Goal: Obtain resource: Obtain resource

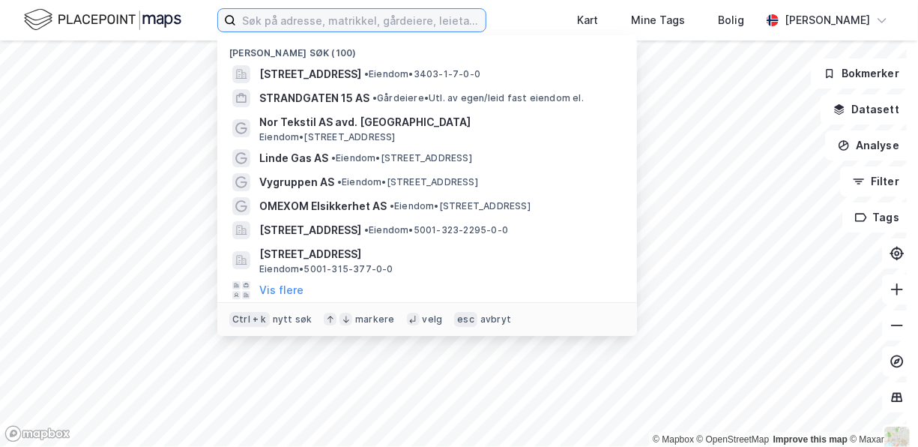
click at [286, 16] on input at bounding box center [361, 20] width 250 height 22
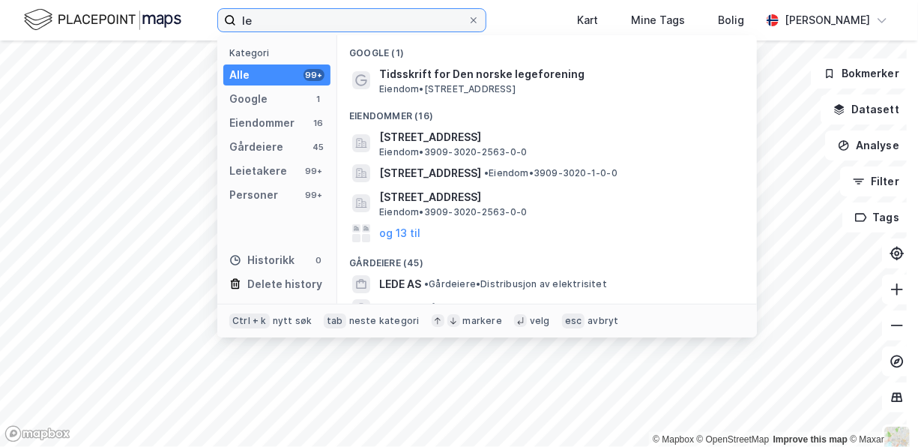
type input "l"
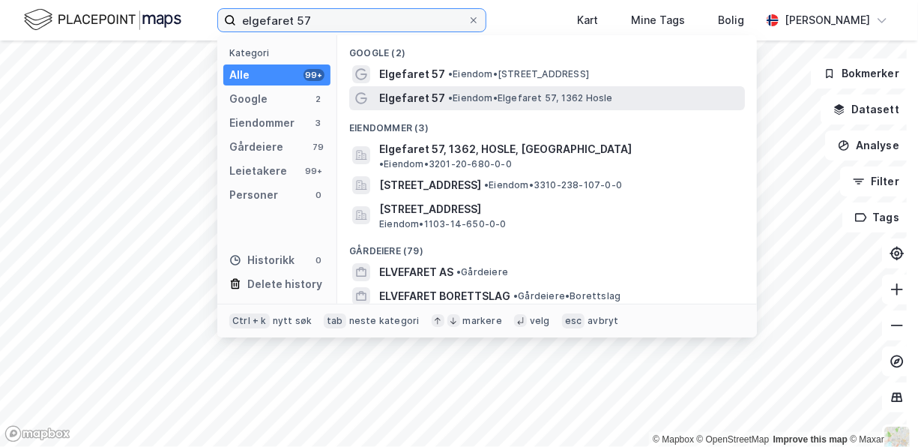
type input "elgefaret 57"
click at [511, 95] on span "• Eiendom • [STREET_ADDRESS]" at bounding box center [530, 98] width 165 height 12
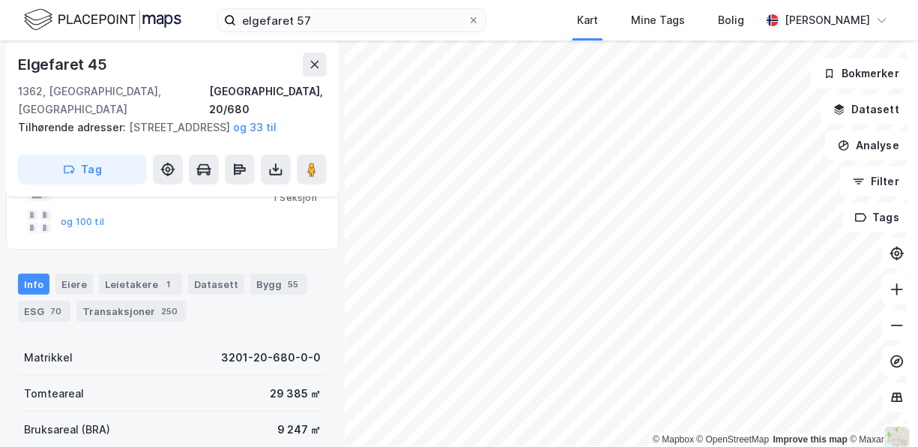
scroll to position [150, 0]
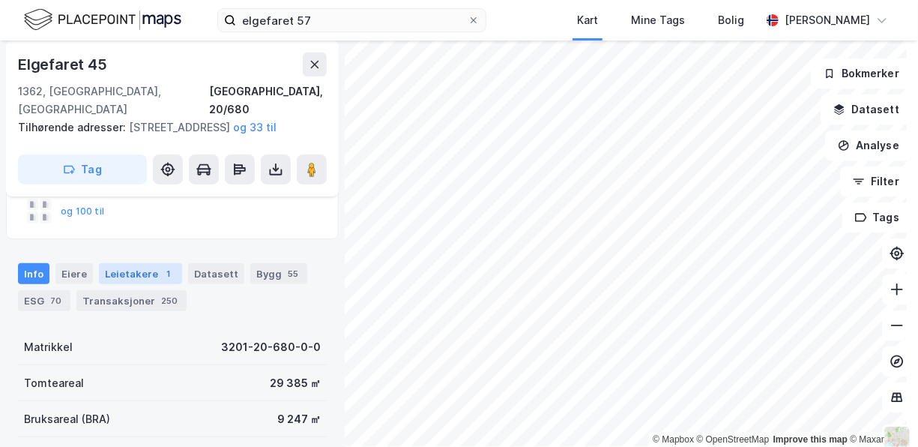
click at [136, 273] on div "Leietakere 1" at bounding box center [140, 273] width 83 height 21
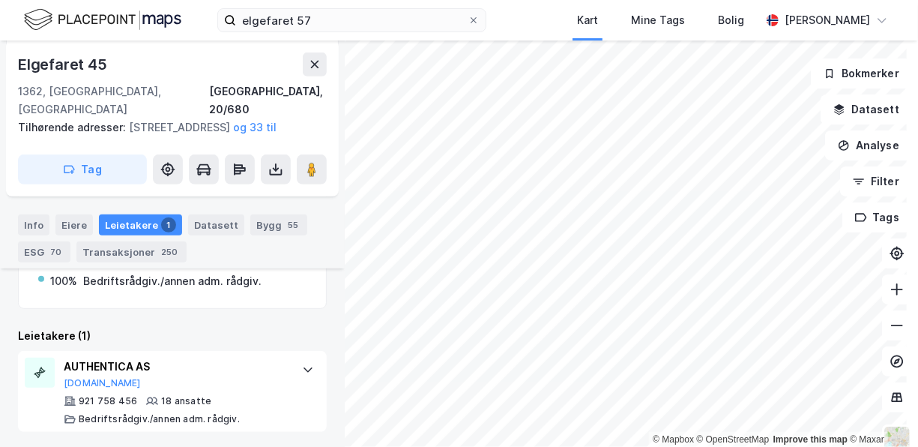
scroll to position [334, 0]
click at [70, 218] on div "Eiere" at bounding box center [73, 224] width 37 height 21
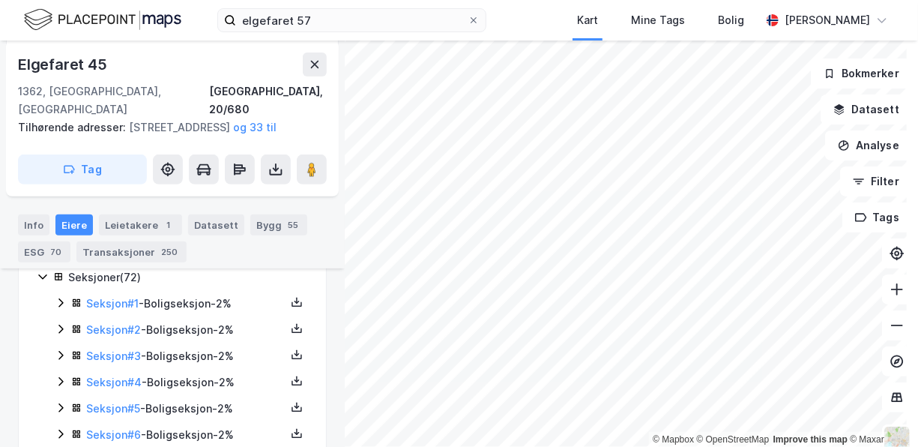
scroll to position [259, 0]
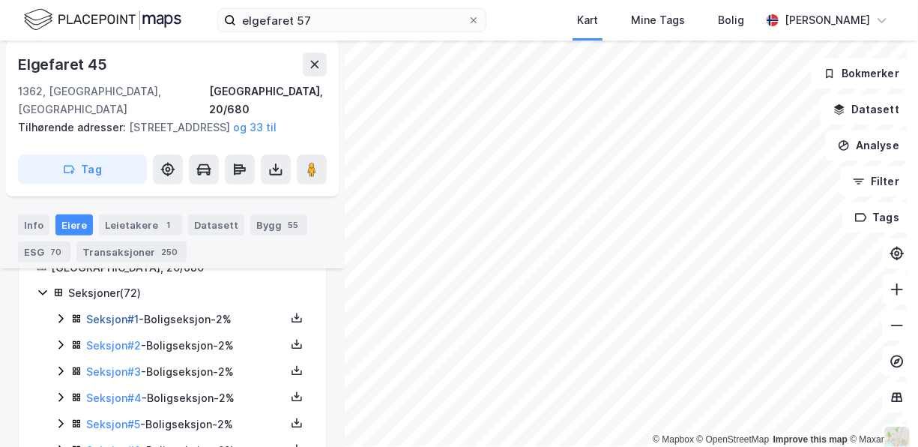
click at [121, 318] on link "Seksjon # 1" at bounding box center [112, 319] width 52 height 13
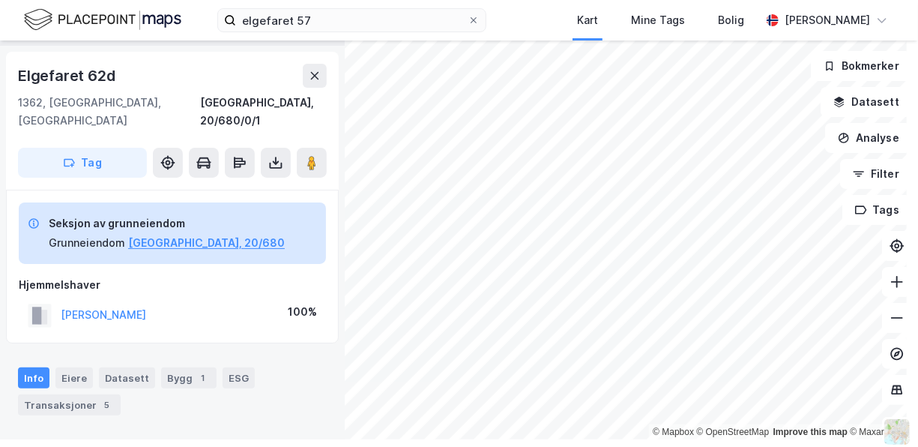
scroll to position [79, 0]
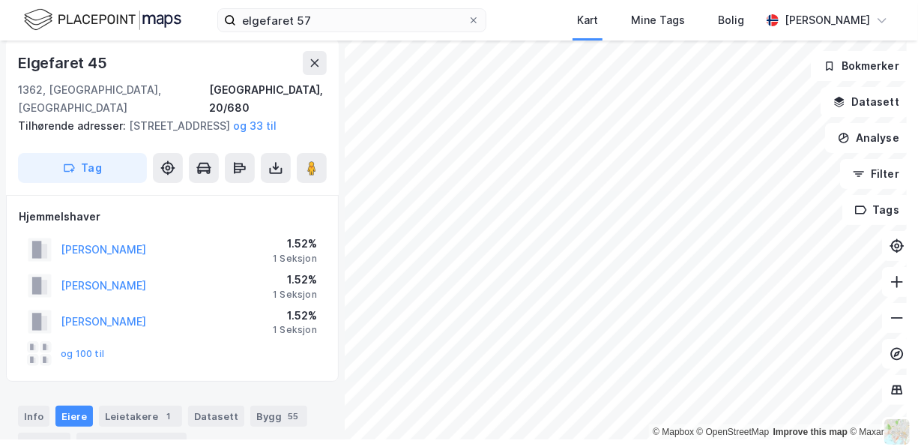
scroll to position [79, 0]
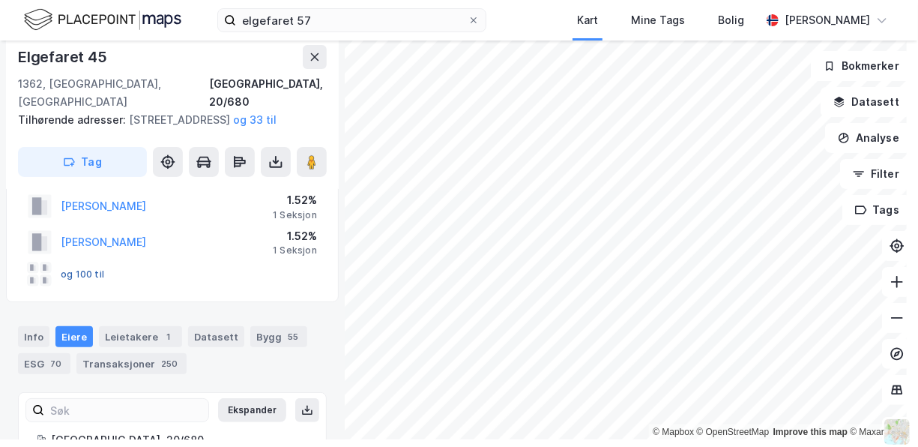
click at [0, 0] on button "og 100 til" at bounding box center [0, 0] width 0 height 0
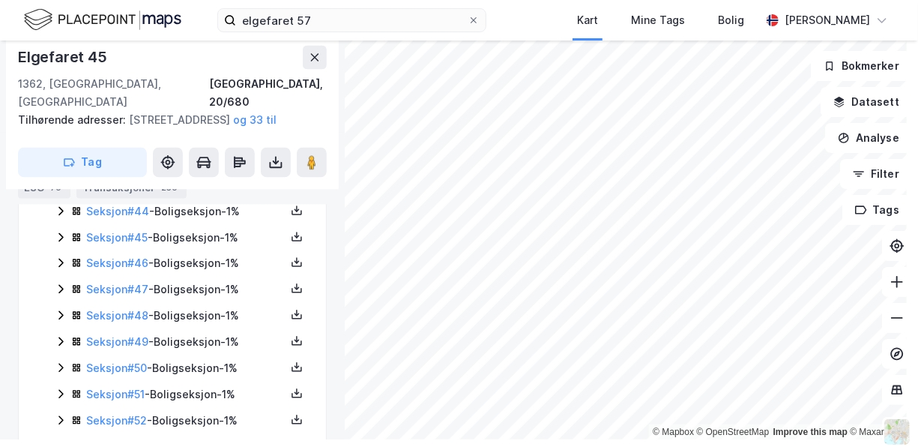
scroll to position [1456, 0]
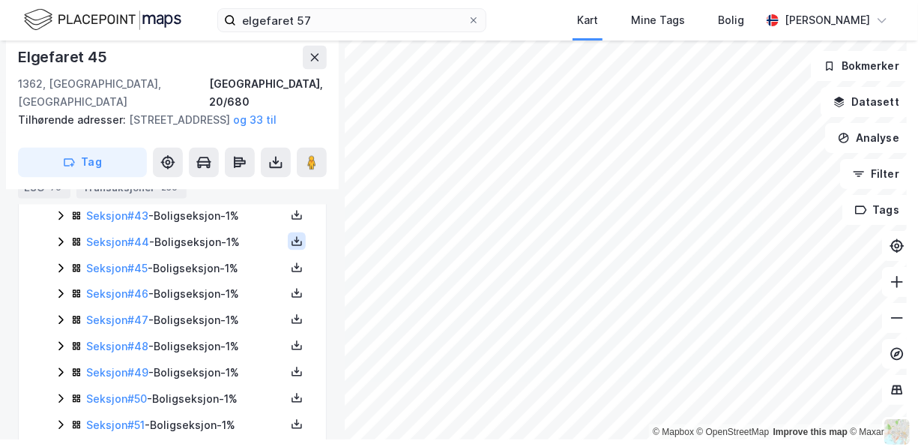
click at [295, 242] on icon at bounding box center [297, 240] width 5 height 3
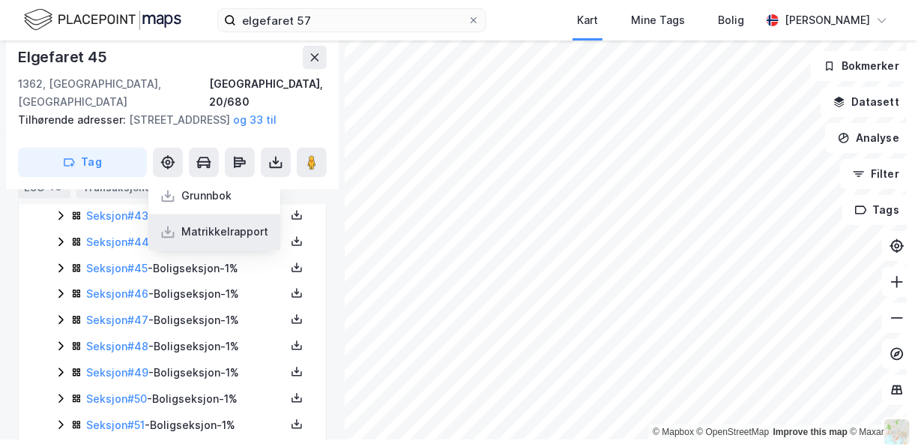
click at [217, 239] on div "Matrikkelrapport" at bounding box center [224, 232] width 87 height 18
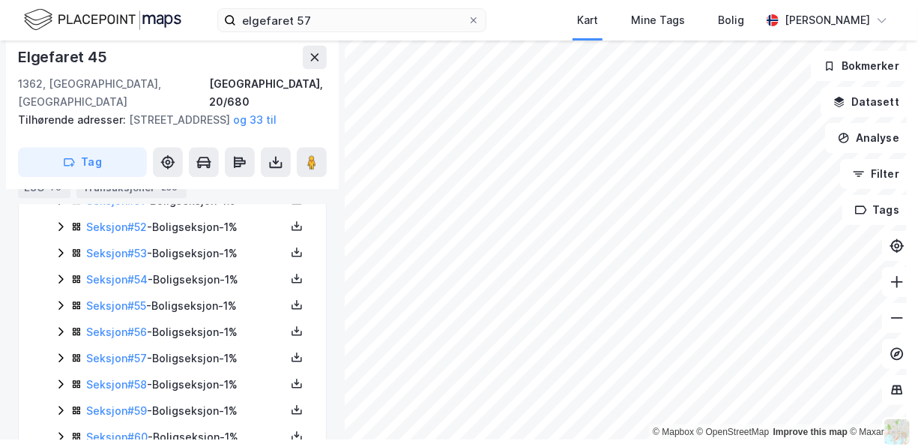
scroll to position [1681, 0]
click at [291, 231] on icon at bounding box center [297, 225] width 12 height 12
click at [227, 223] on div "Matrikkelrapport" at bounding box center [224, 216] width 87 height 18
click at [134, 232] on link "Seksjon # 52" at bounding box center [116, 226] width 61 height 13
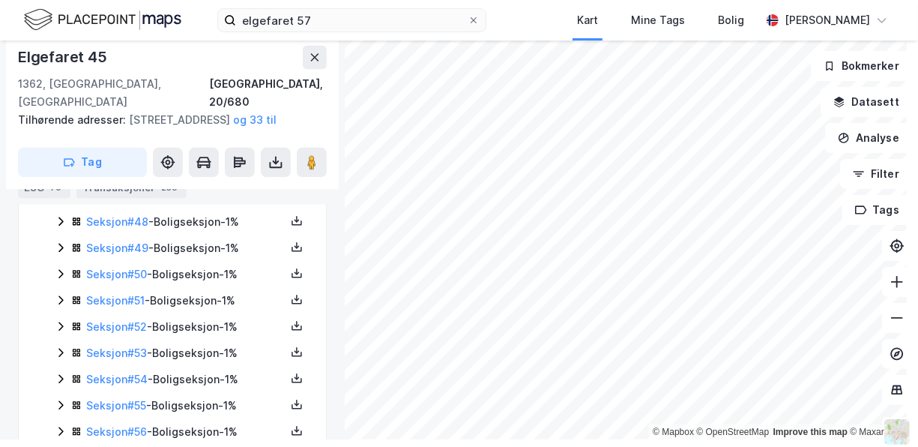
scroll to position [1655, 0]
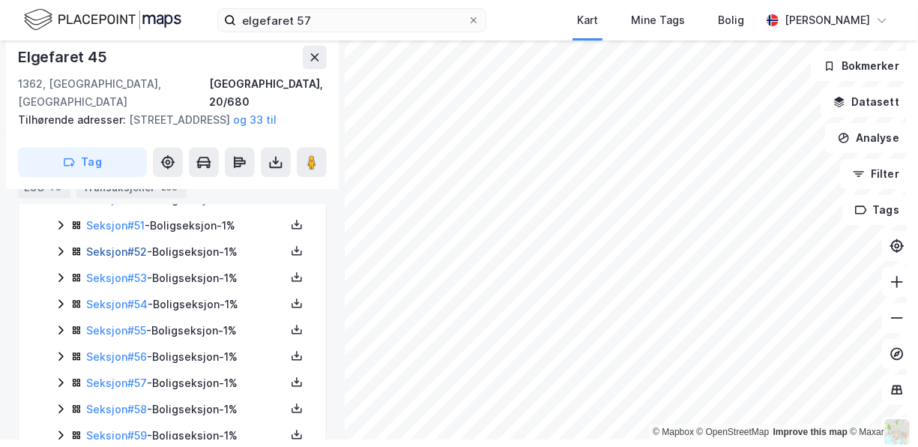
click at [126, 258] on link "Seksjon # 52" at bounding box center [116, 251] width 61 height 13
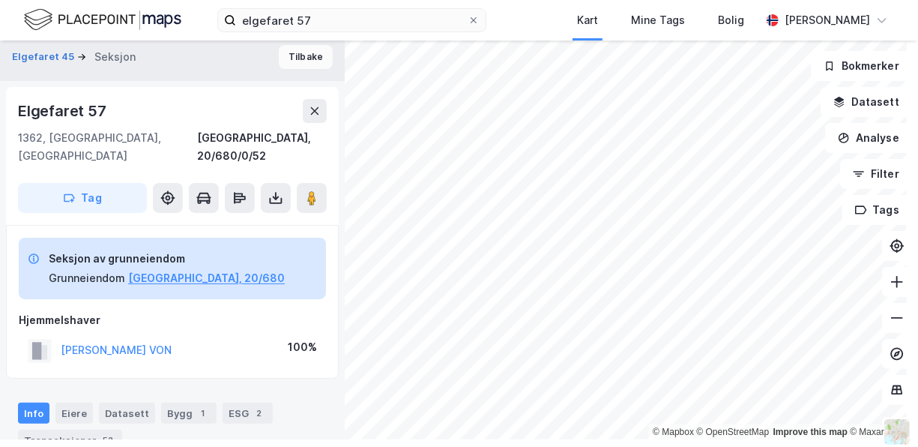
click at [296, 52] on button "Tilbake" at bounding box center [306, 57] width 54 height 24
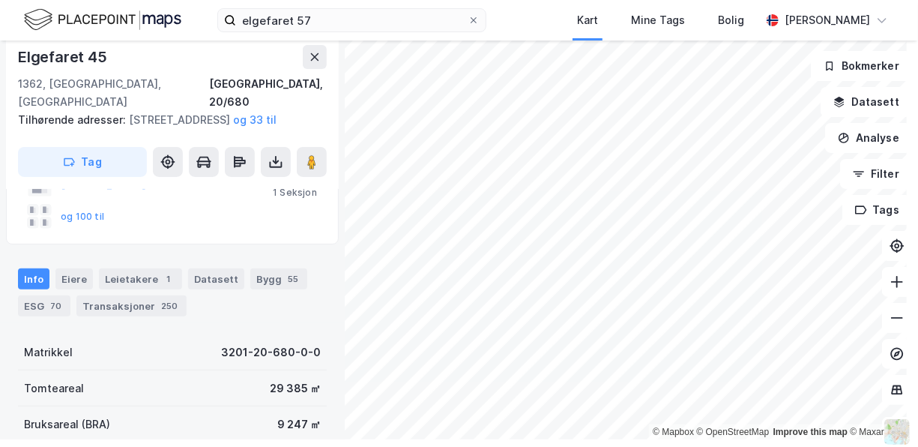
scroll to position [105, 0]
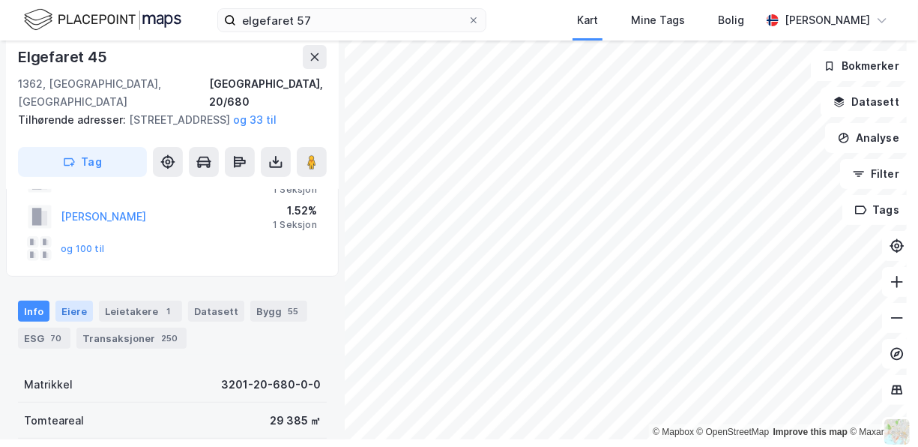
click at [70, 306] on div "Eiere" at bounding box center [73, 311] width 37 height 21
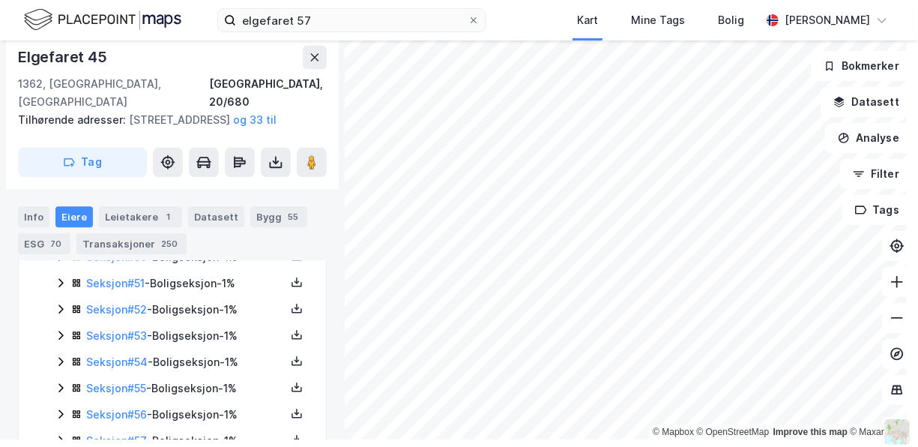
scroll to position [1604, 0]
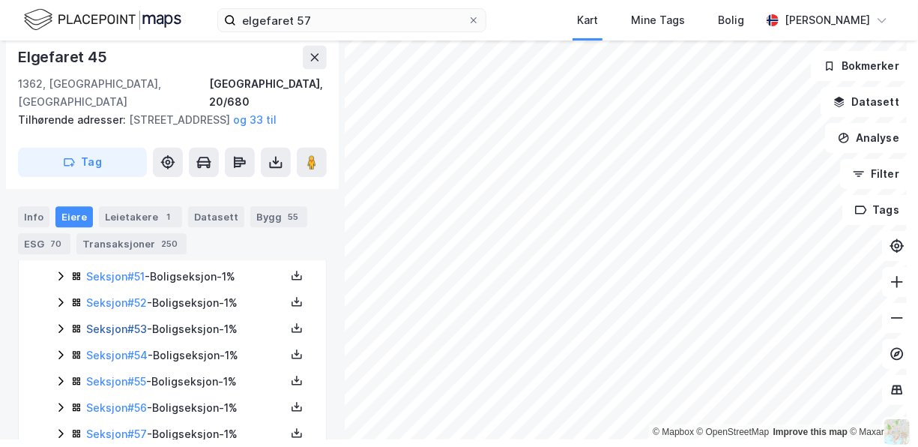
click at [130, 335] on link "Seksjon # 53" at bounding box center [116, 328] width 61 height 13
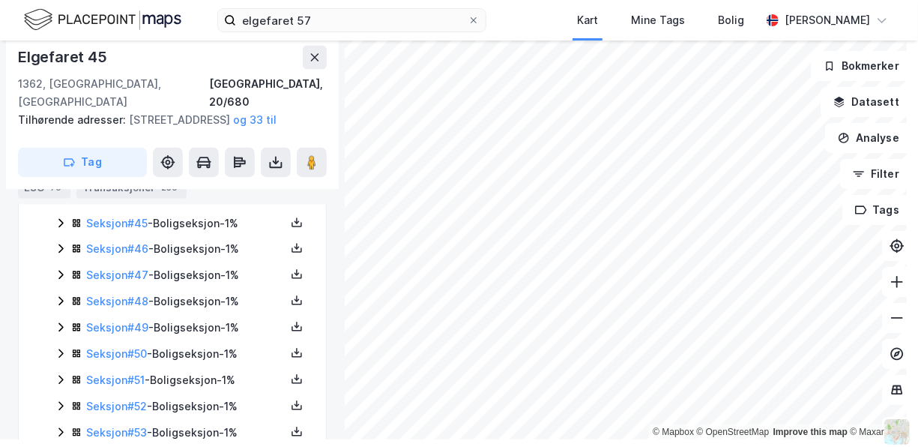
scroll to position [1576, 0]
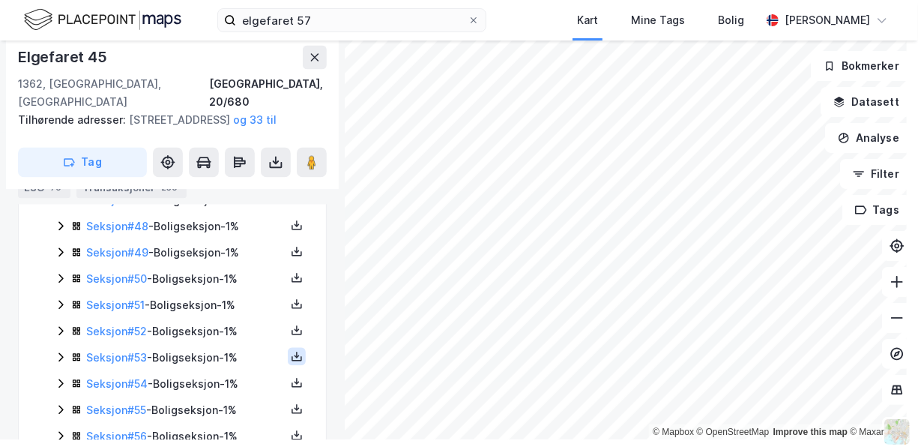
click at [291, 362] on icon at bounding box center [297, 356] width 12 height 12
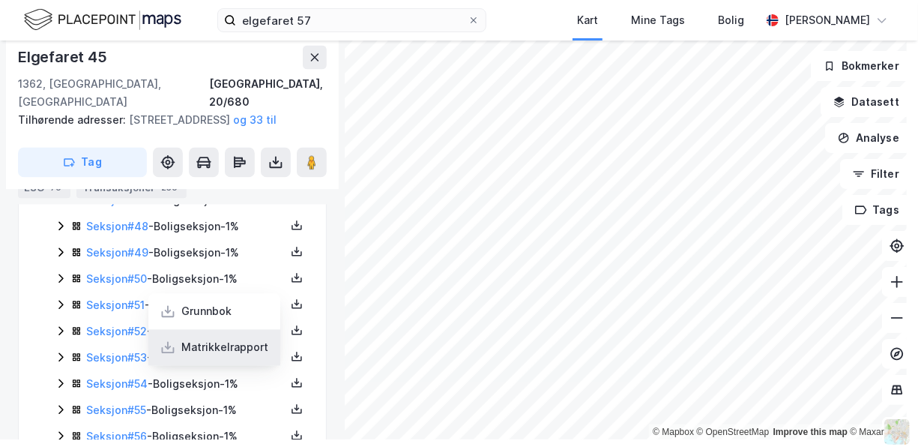
click at [221, 356] on div "Matrikkelrapport" at bounding box center [224, 347] width 87 height 18
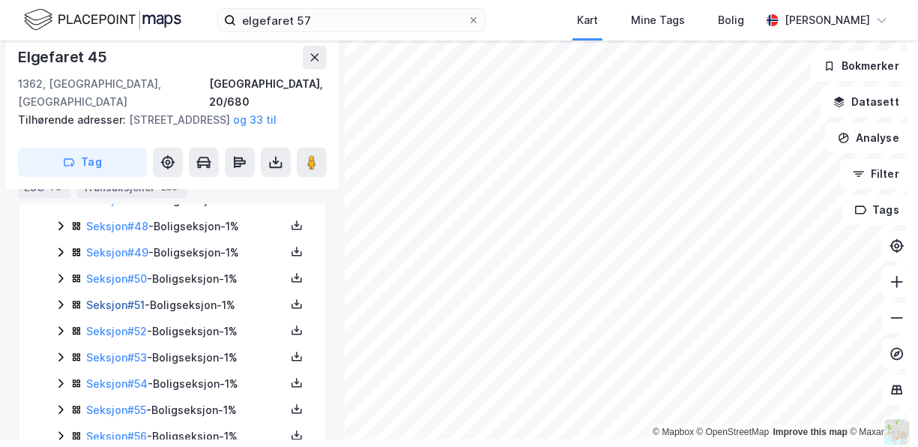
click at [122, 311] on link "Seksjon # 51" at bounding box center [115, 304] width 58 height 13
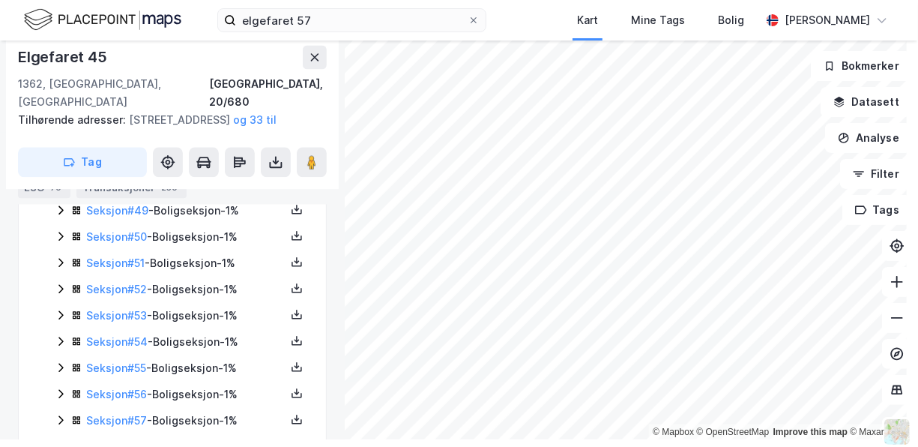
scroll to position [1649, 0]
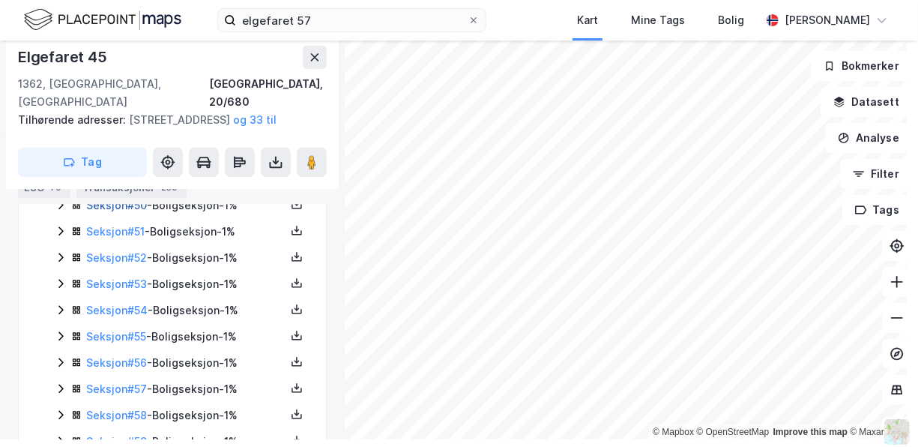
click at [129, 211] on link "Seksjon # 50" at bounding box center [116, 205] width 61 height 13
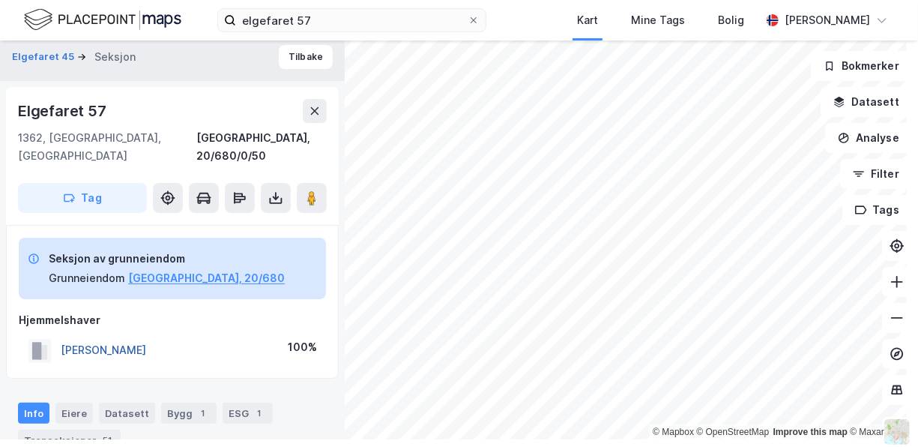
click at [0, 0] on button "[PERSON_NAME]" at bounding box center [0, 0] width 0 height 0
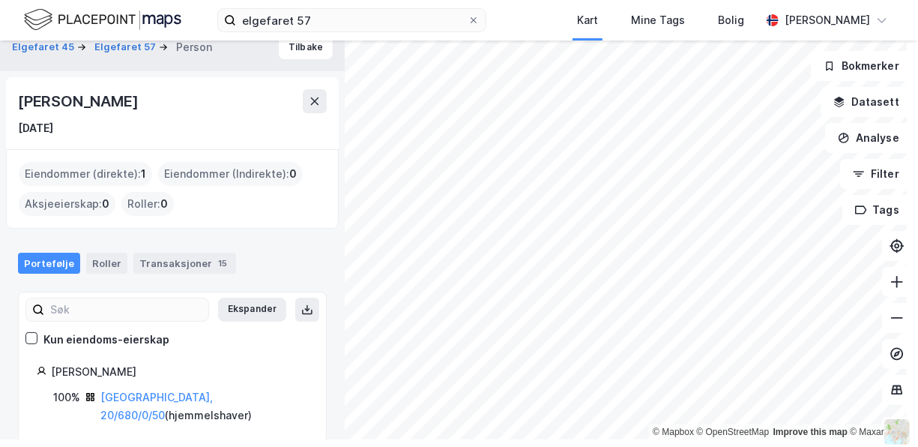
scroll to position [12, 0]
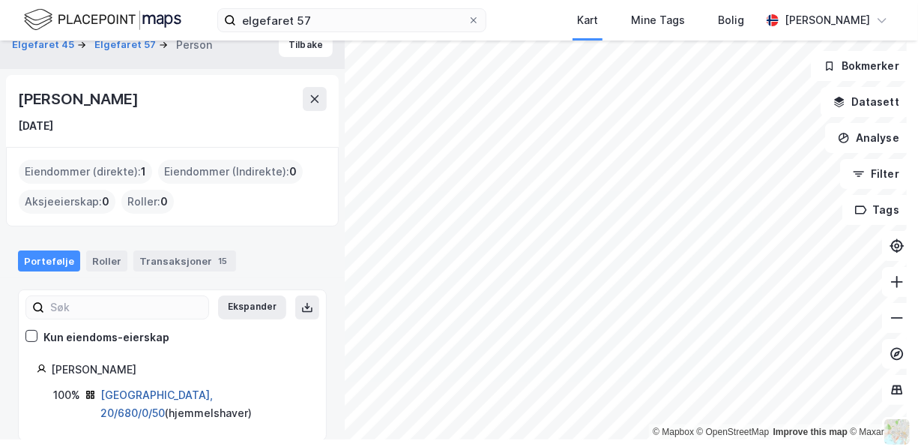
click at [143, 391] on link "[GEOGRAPHIC_DATA], 20/680/0/50" at bounding box center [156, 403] width 112 height 31
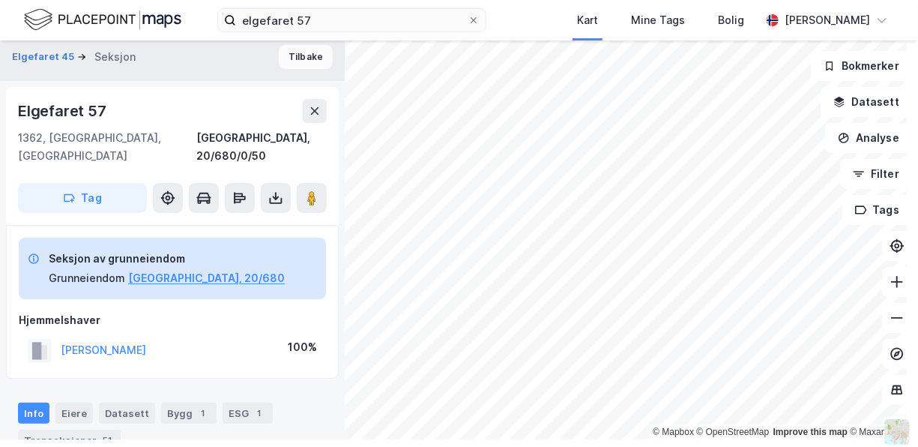
click at [294, 55] on button "Tilbake" at bounding box center [306, 57] width 54 height 24
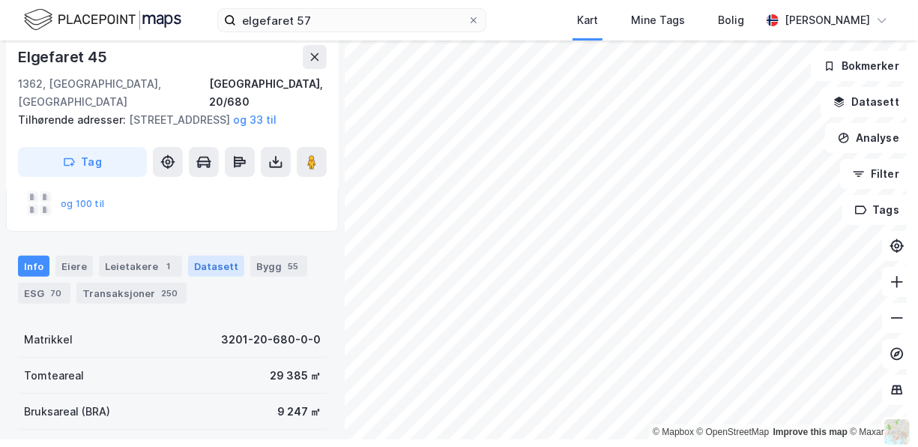
scroll to position [152, 0]
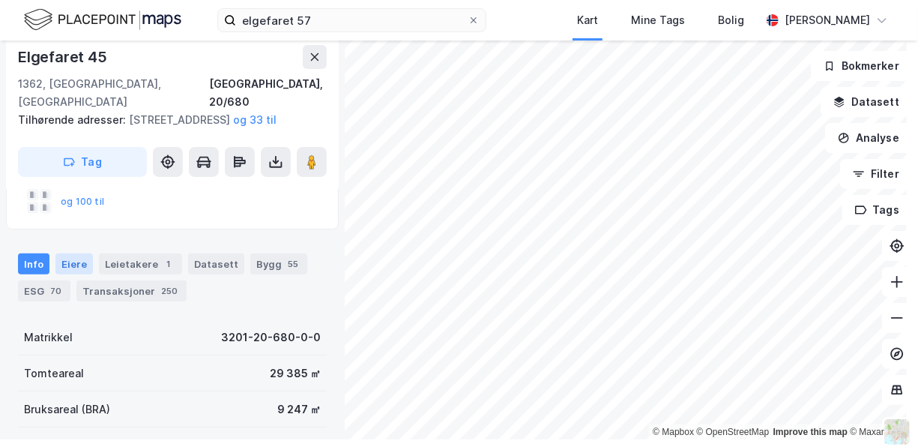
click at [79, 264] on div "Eiere" at bounding box center [73, 263] width 37 height 21
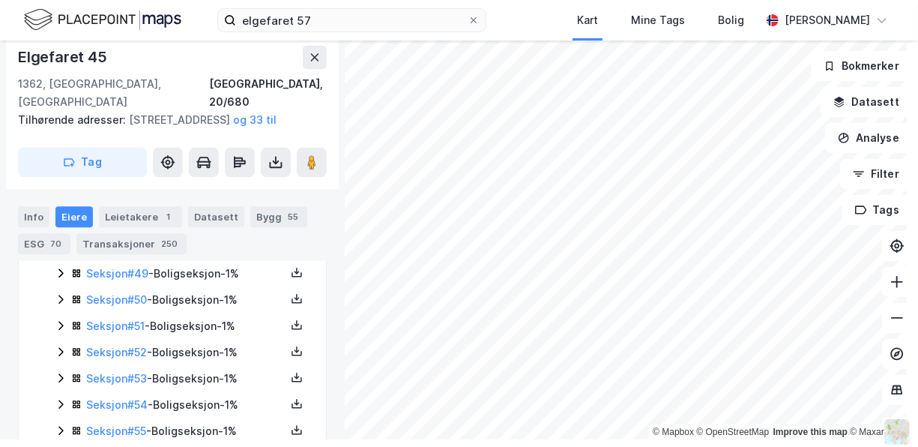
scroll to position [1577, 0]
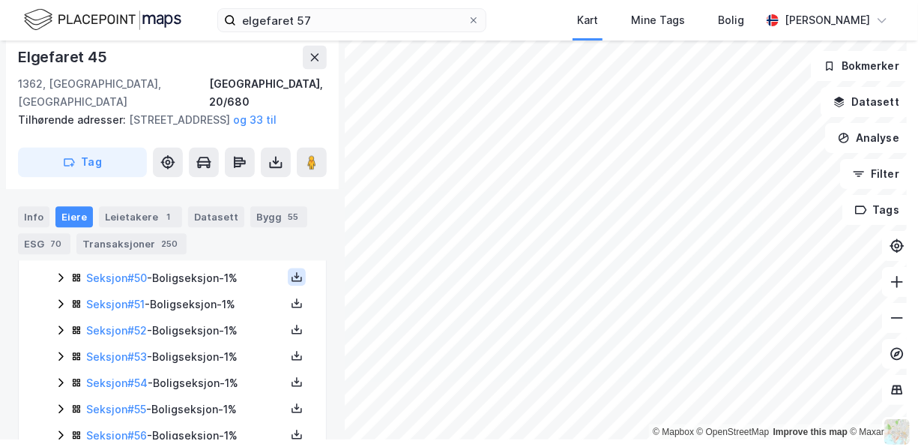
click at [291, 283] on icon at bounding box center [297, 277] width 12 height 12
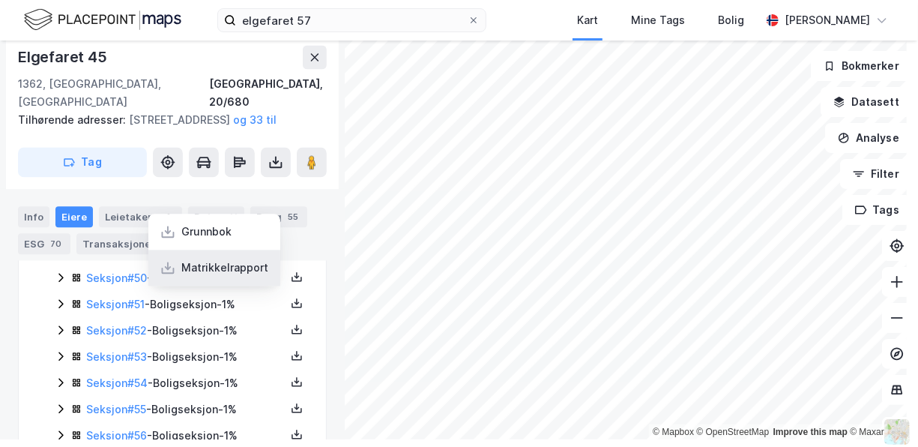
click at [224, 277] on div "Matrikkelrapport" at bounding box center [224, 268] width 87 height 18
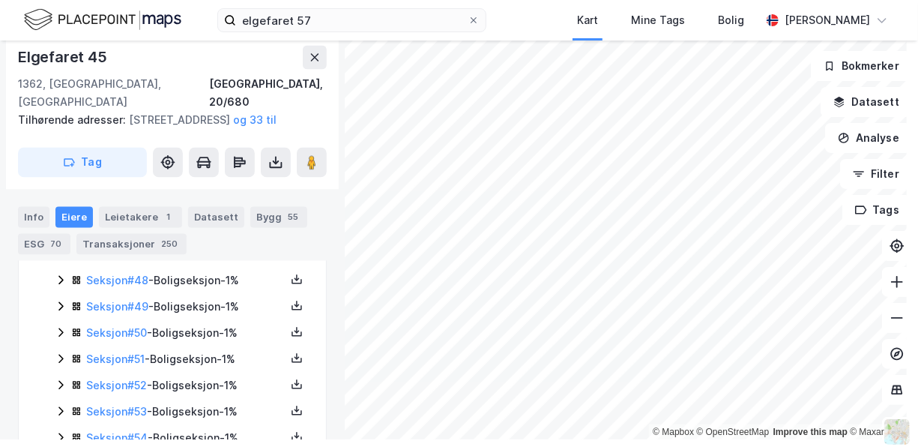
scroll to position [1502, 0]
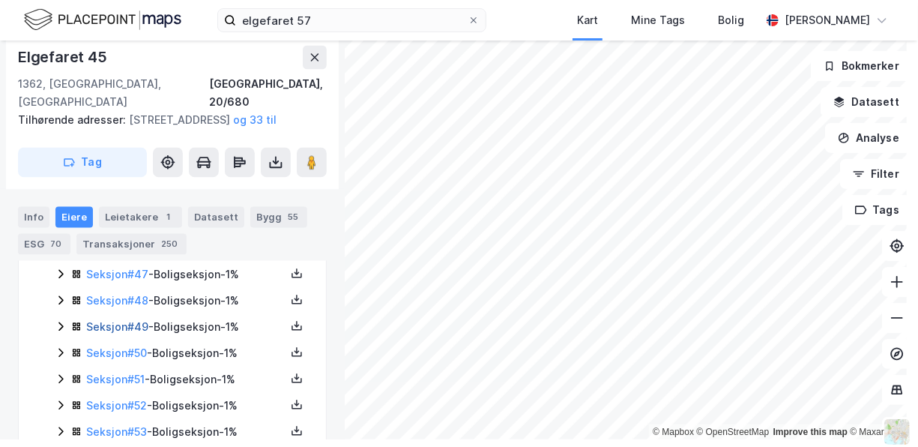
click at [133, 333] on link "Seksjon # 49" at bounding box center [117, 326] width 62 height 13
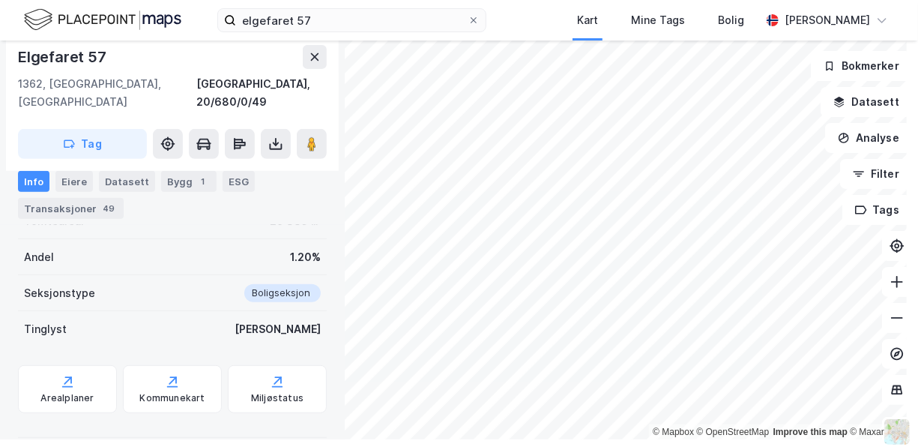
scroll to position [304, 0]
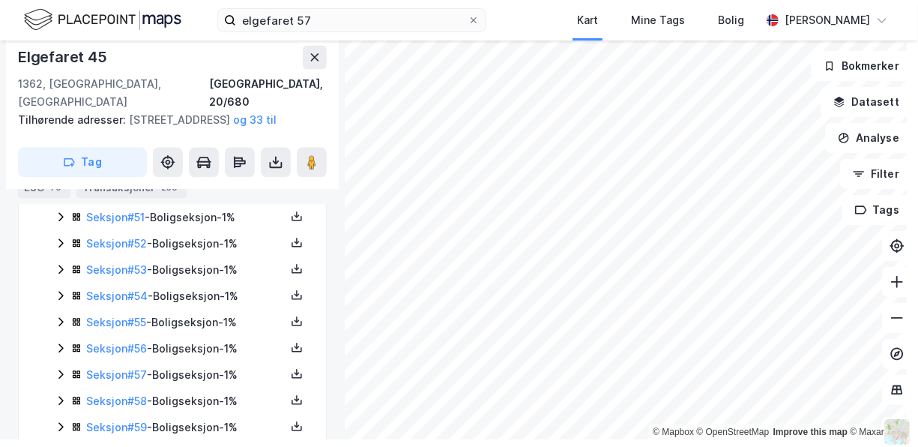
scroll to position [1579, 0]
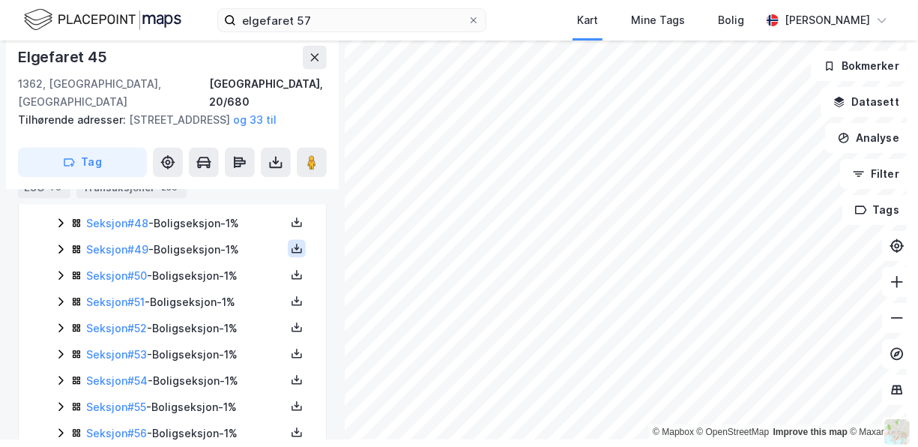
click at [296, 250] on icon at bounding box center [296, 247] width 1 height 7
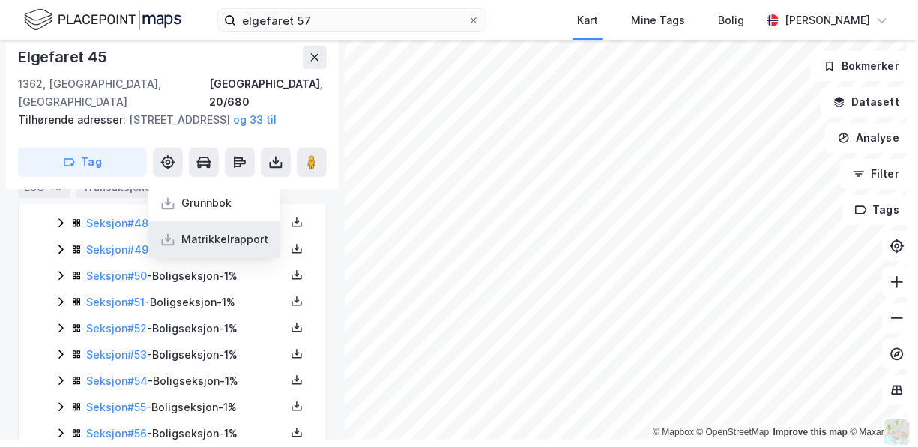
click at [232, 248] on div "Matrikkelrapport" at bounding box center [224, 239] width 87 height 18
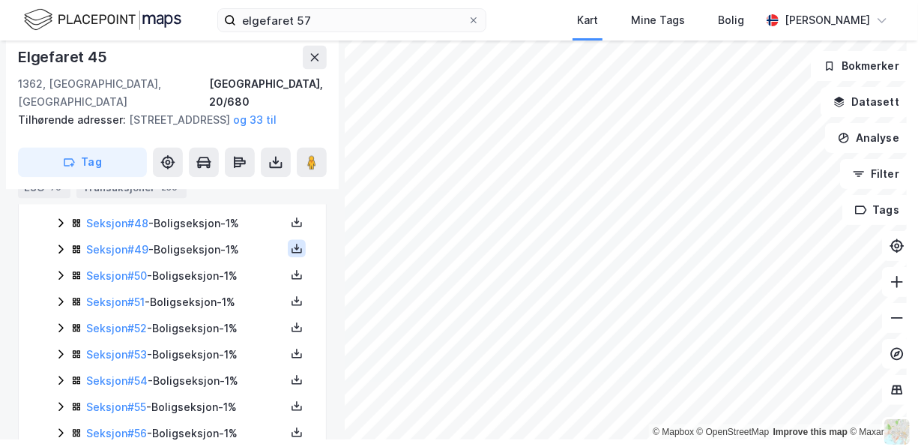
click at [291, 254] on icon at bounding box center [297, 248] width 12 height 12
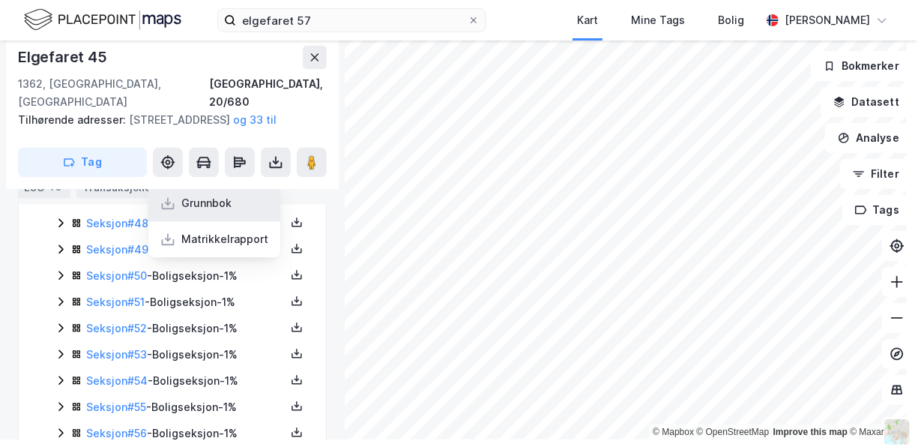
click at [203, 212] on div "Grunnbok" at bounding box center [206, 203] width 50 height 18
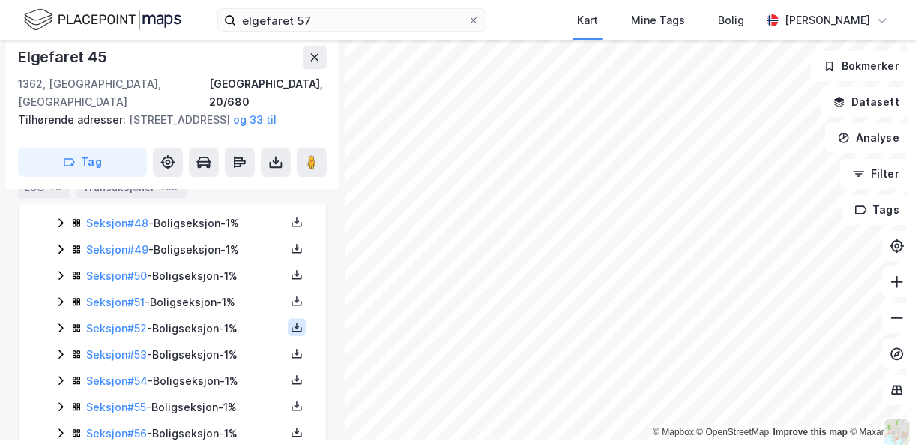
click at [291, 333] on icon at bounding box center [297, 327] width 12 height 12
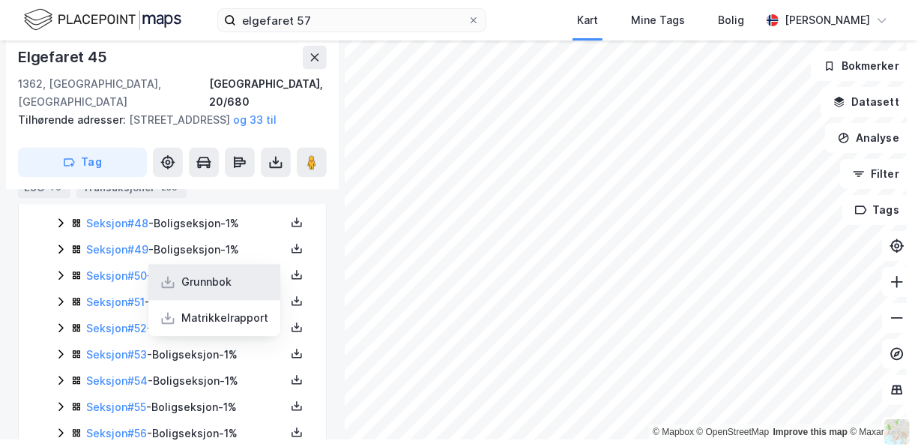
click at [204, 291] on div "Grunnbok" at bounding box center [206, 282] width 50 height 18
